Goal: Communication & Community: Answer question/provide support

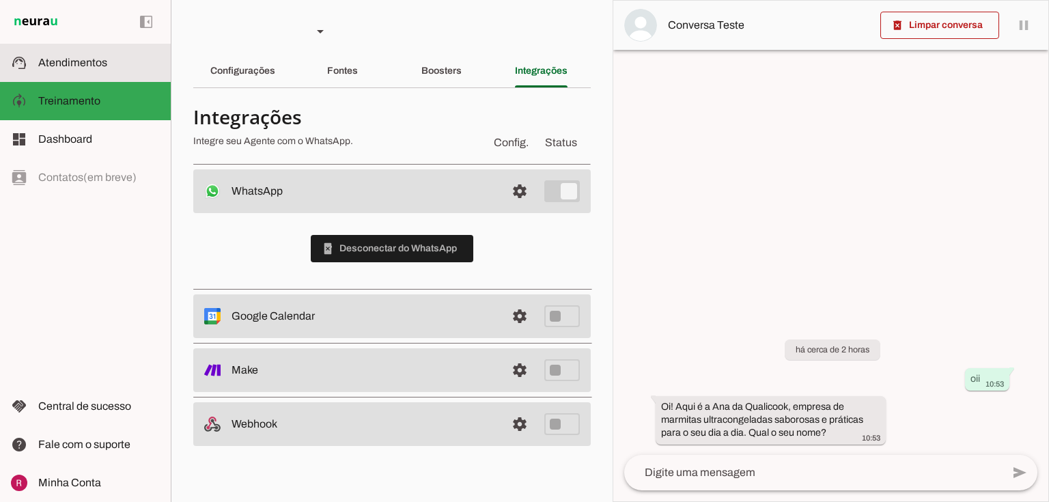
click at [114, 66] on slot at bounding box center [99, 63] width 122 height 16
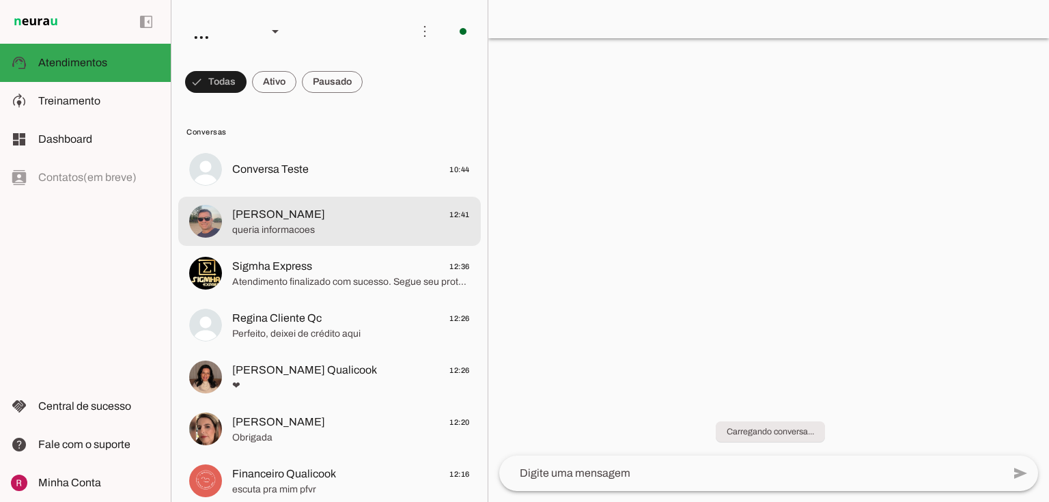
click at [262, 214] on span "Renato Andrade" at bounding box center [278, 214] width 93 height 16
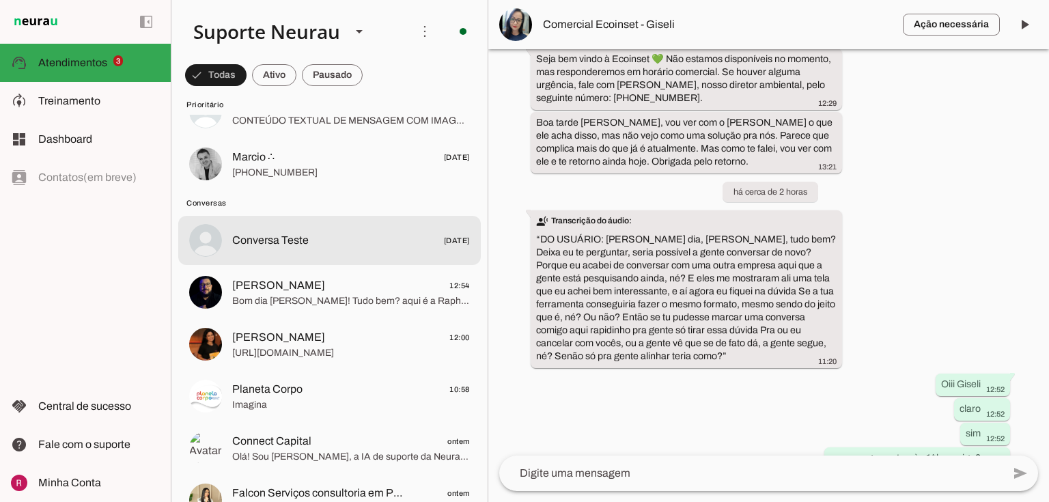
scroll to position [328, 0]
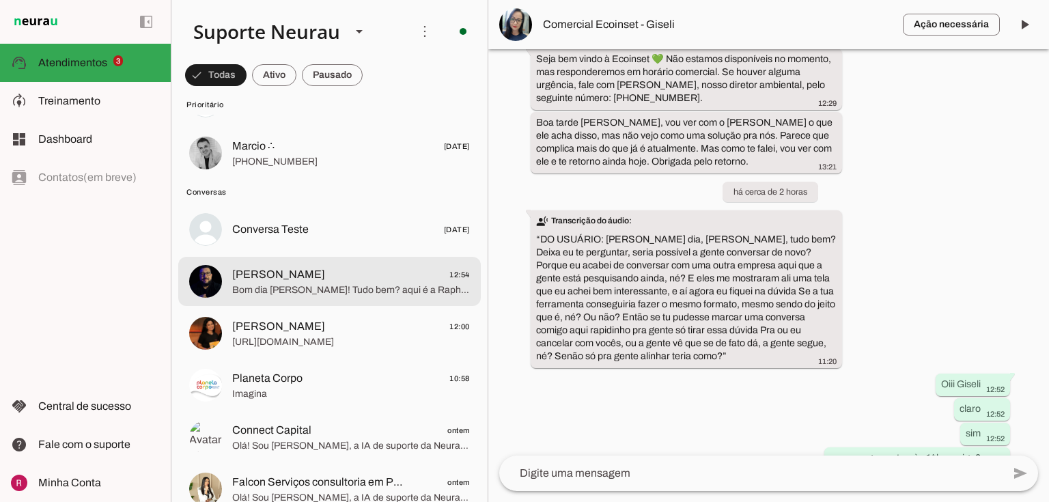
click at [260, 272] on span "Alisson Melo" at bounding box center [278, 274] width 93 height 16
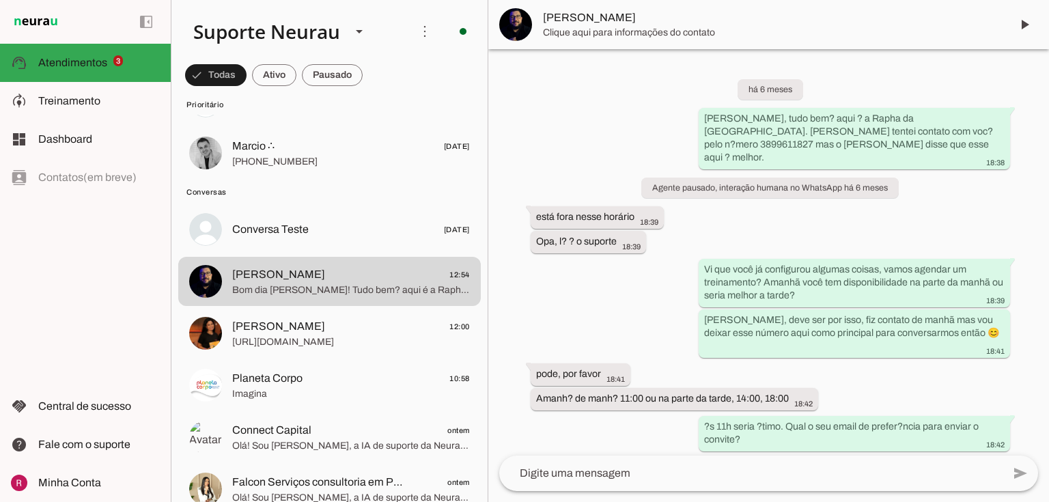
scroll to position [24868, 0]
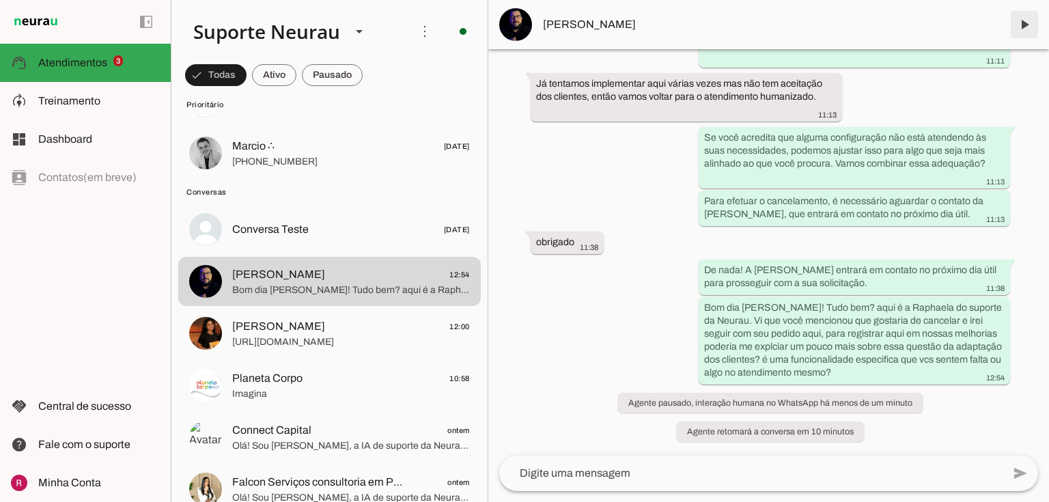
click at [1023, 20] on span at bounding box center [1024, 24] width 33 height 33
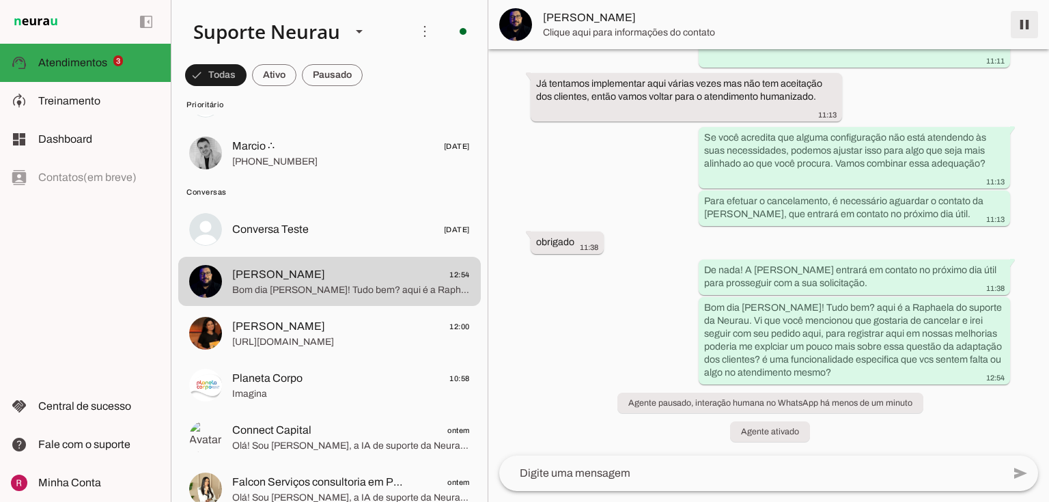
click at [1023, 20] on span at bounding box center [1024, 24] width 33 height 33
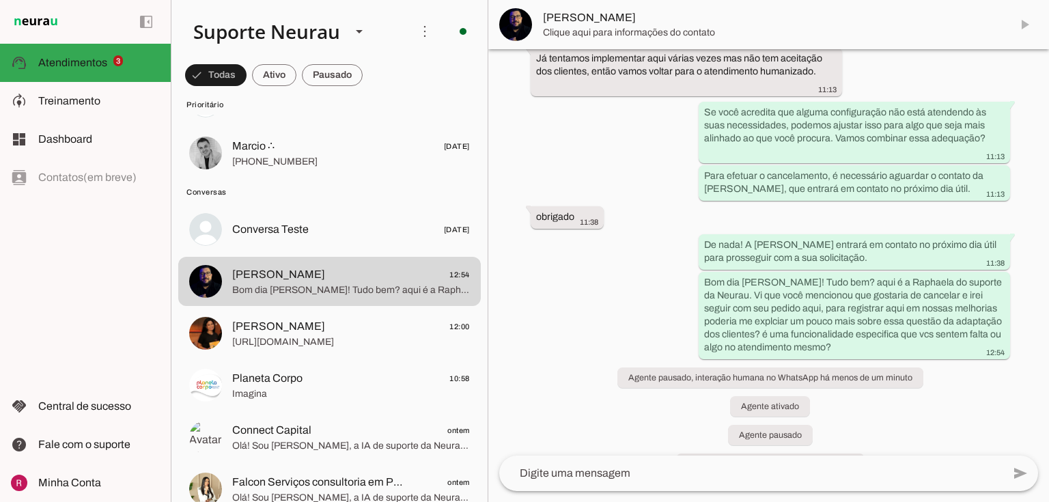
scroll to position [24926, 0]
